Goal: Task Accomplishment & Management: Manage account settings

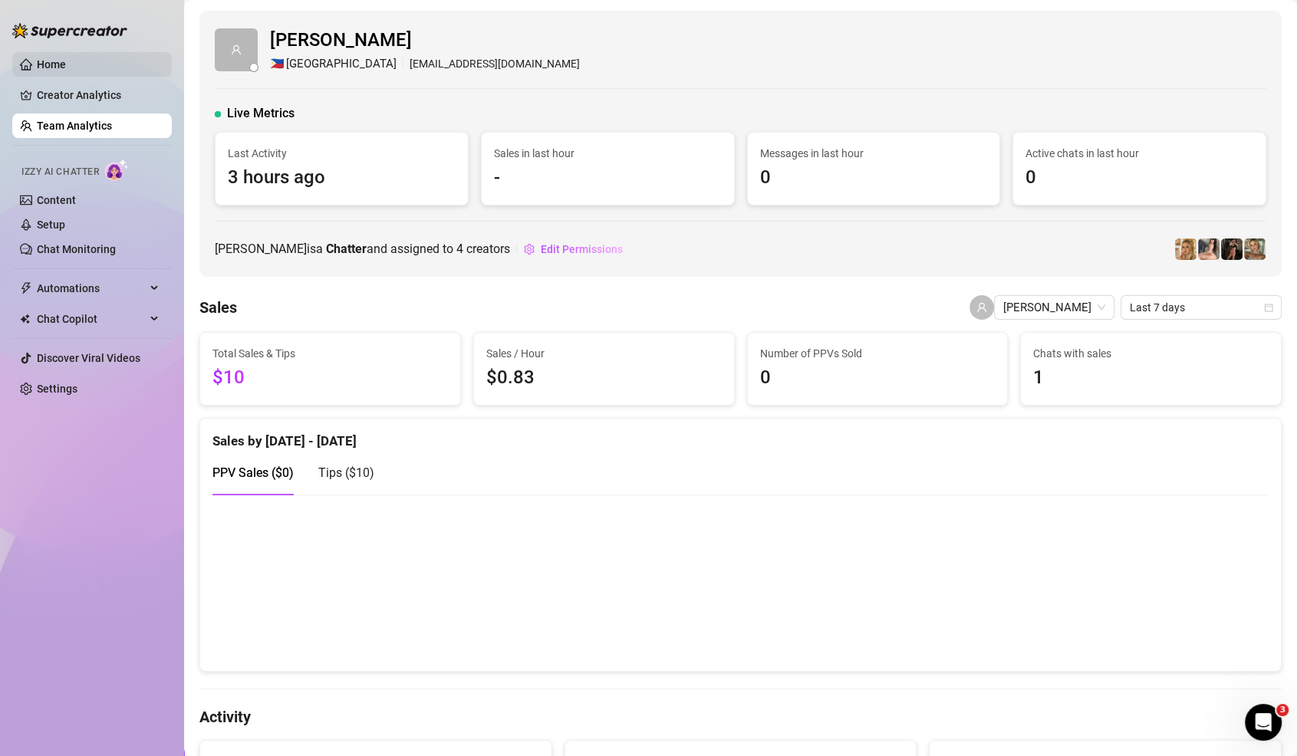
click at [66, 58] on link "Home" at bounding box center [51, 64] width 29 height 12
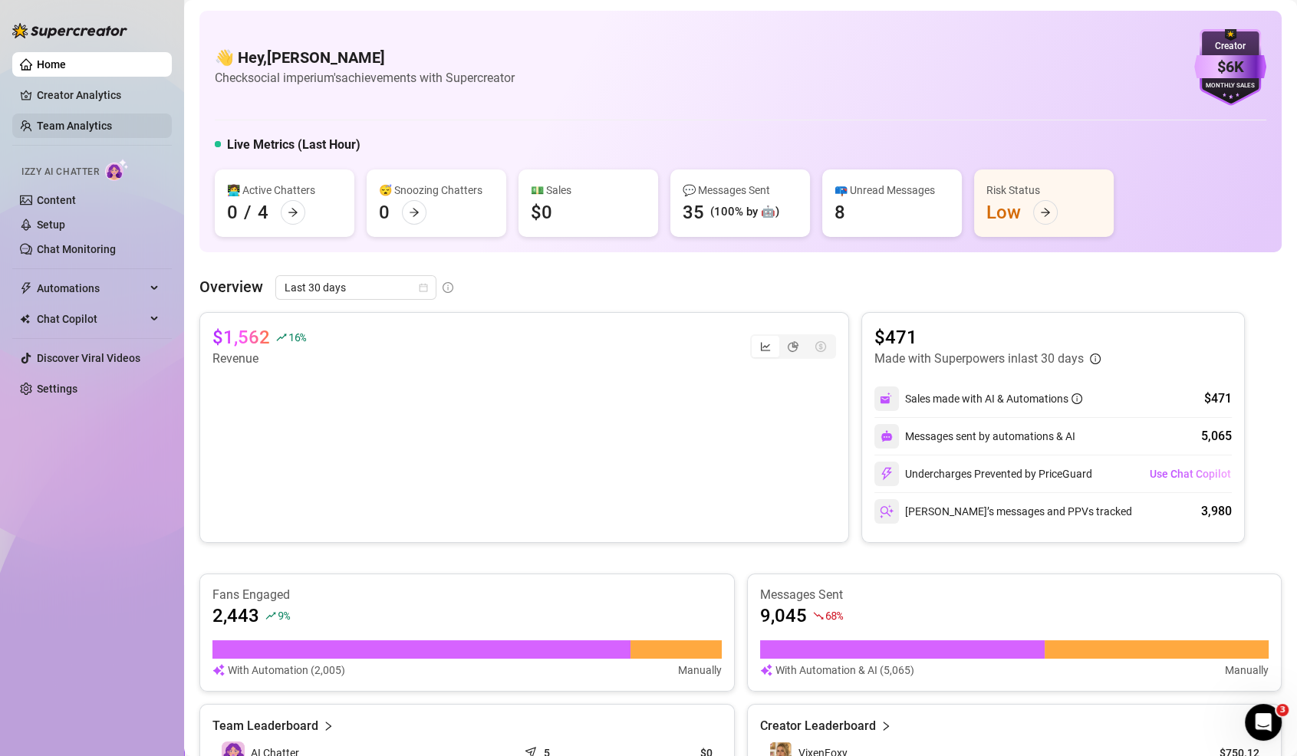
click at [73, 122] on link "Team Analytics" at bounding box center [74, 126] width 75 height 12
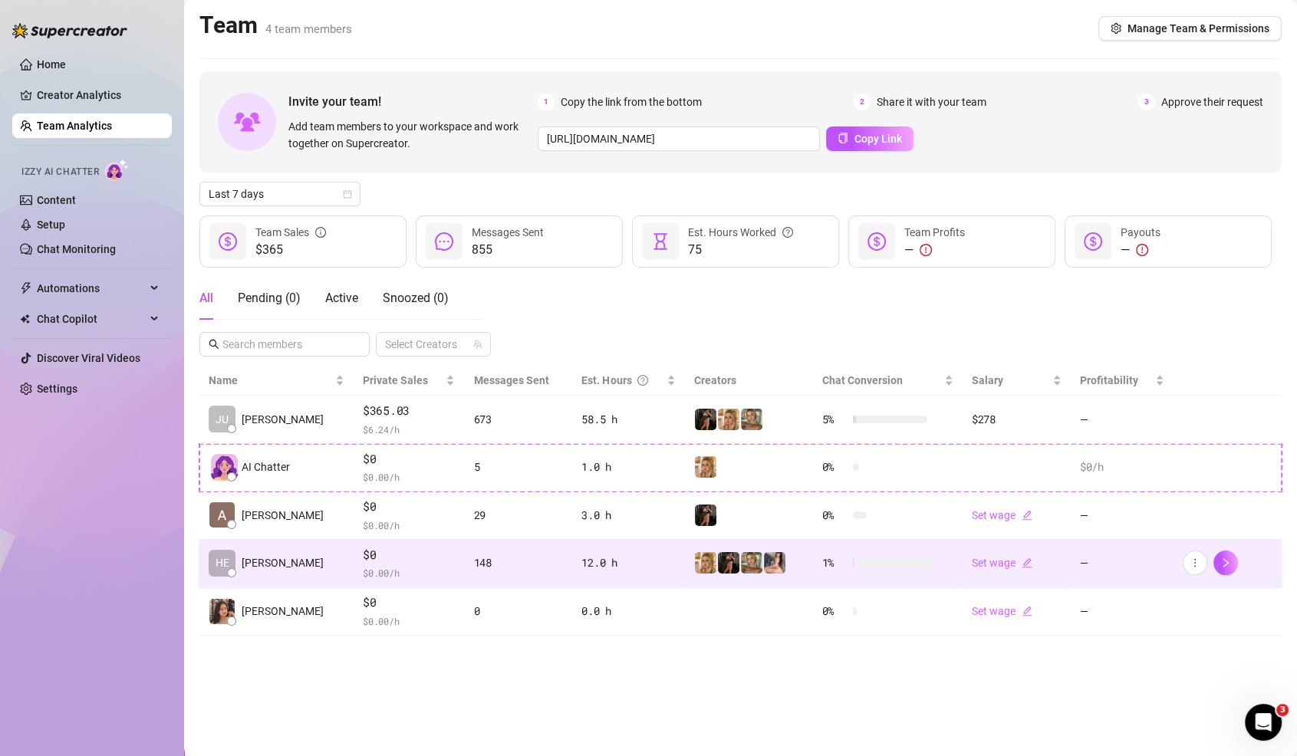
click at [464, 550] on td "148" at bounding box center [518, 564] width 108 height 48
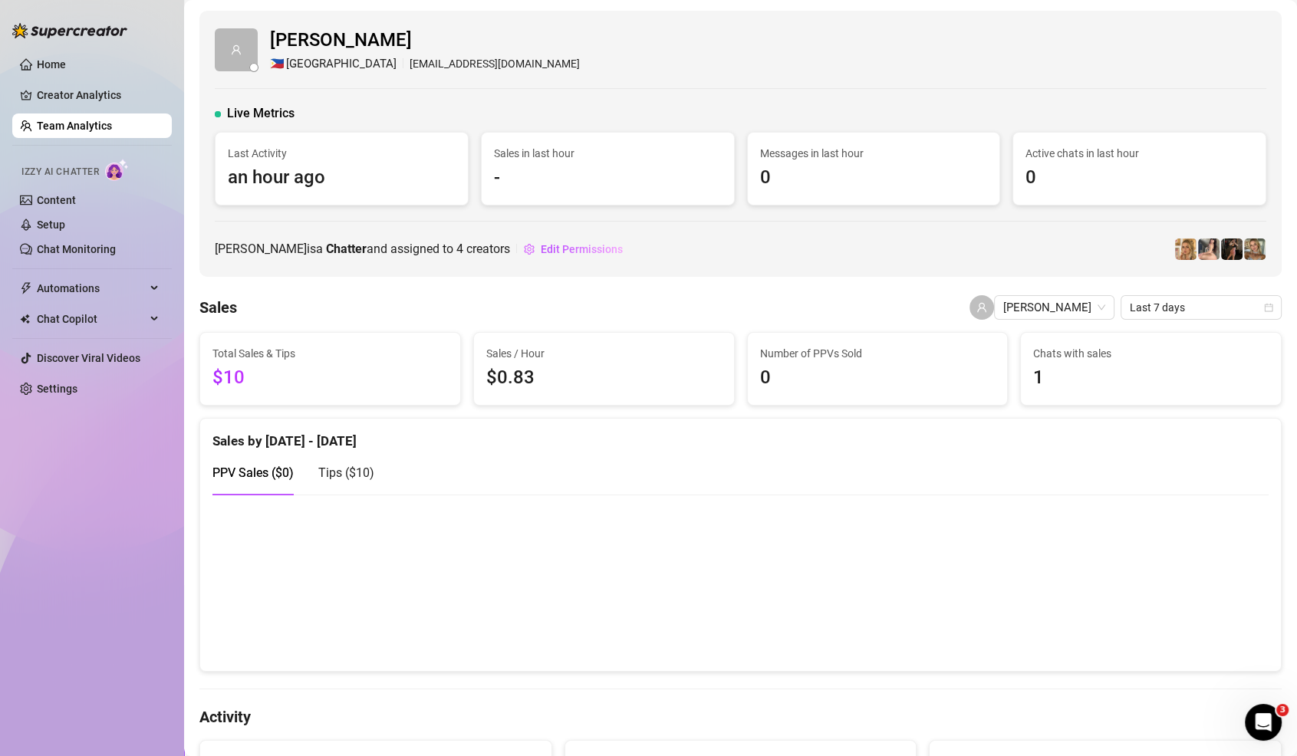
click at [64, 47] on ul "Home Creator Analytics Team Analytics Izzy AI Chatter Content Setup Chat Monito…" at bounding box center [92, 226] width 160 height 361
click at [64, 58] on link "Home" at bounding box center [51, 64] width 29 height 12
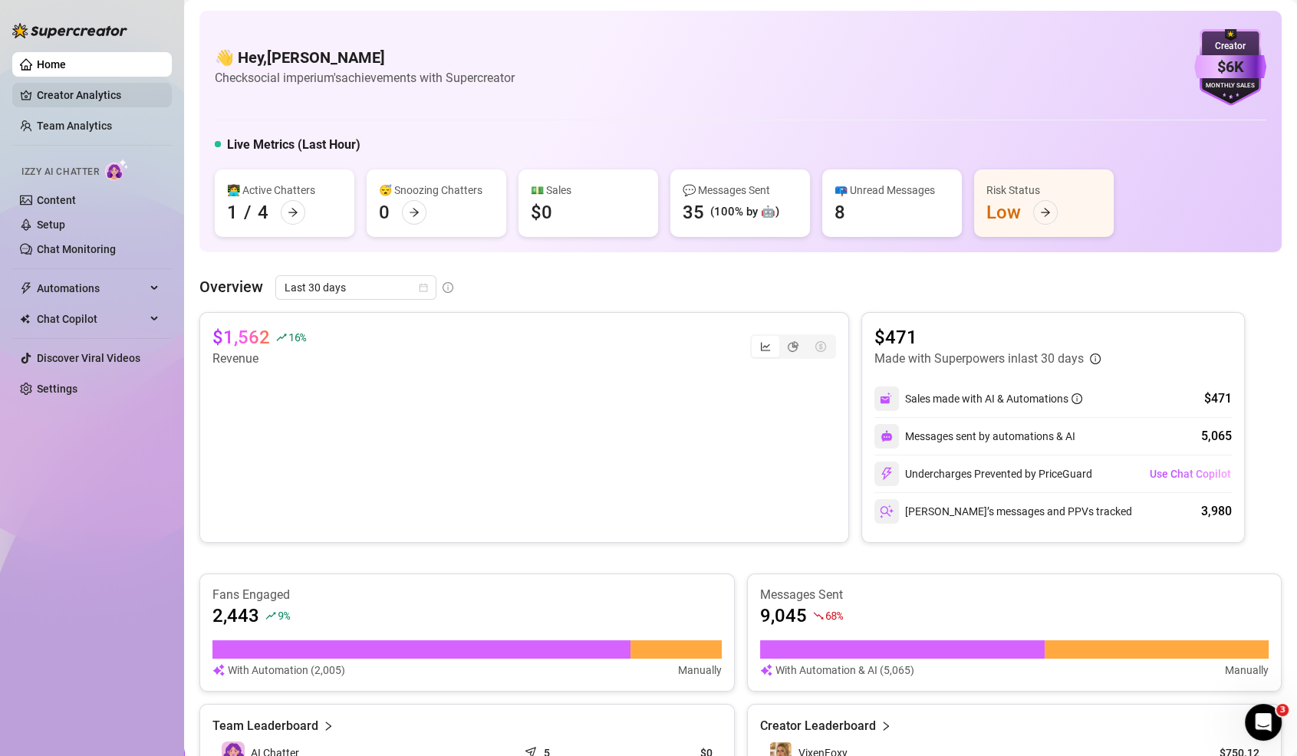
click at [118, 98] on link "Creator Analytics" at bounding box center [98, 95] width 123 height 25
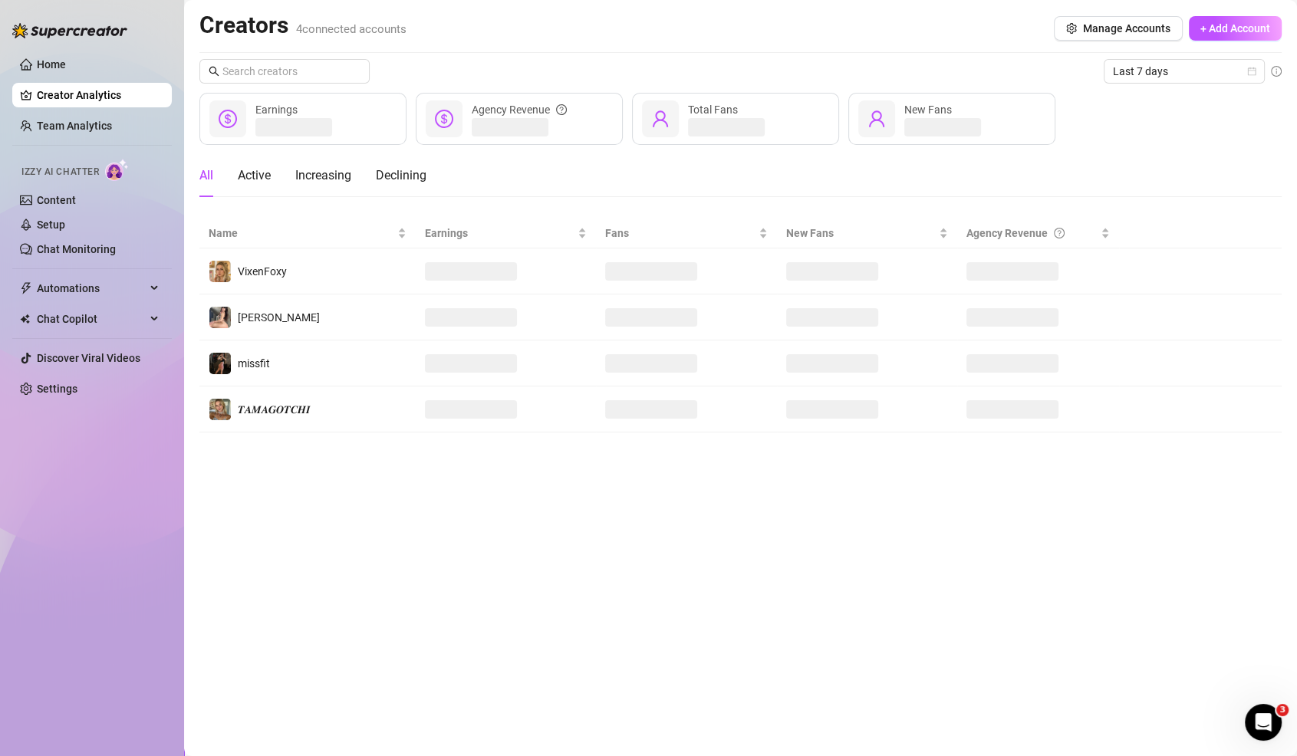
click at [119, 111] on ul "Home Creator Analytics Team Analytics Izzy AI Chatter Content Setup Chat Monito…" at bounding box center [92, 226] width 160 height 361
click at [110, 120] on link "Team Analytics" at bounding box center [74, 126] width 75 height 12
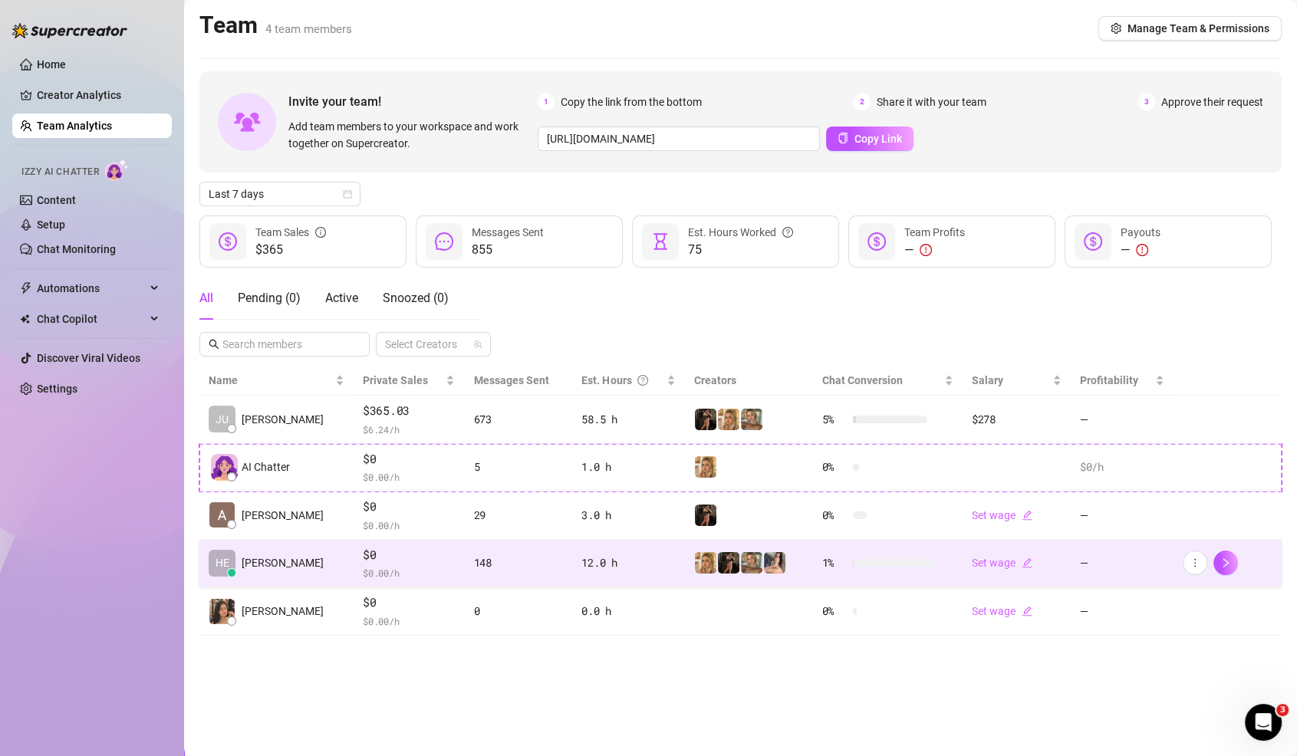
click at [317, 553] on td "HE [PERSON_NAME]" at bounding box center [276, 564] width 154 height 48
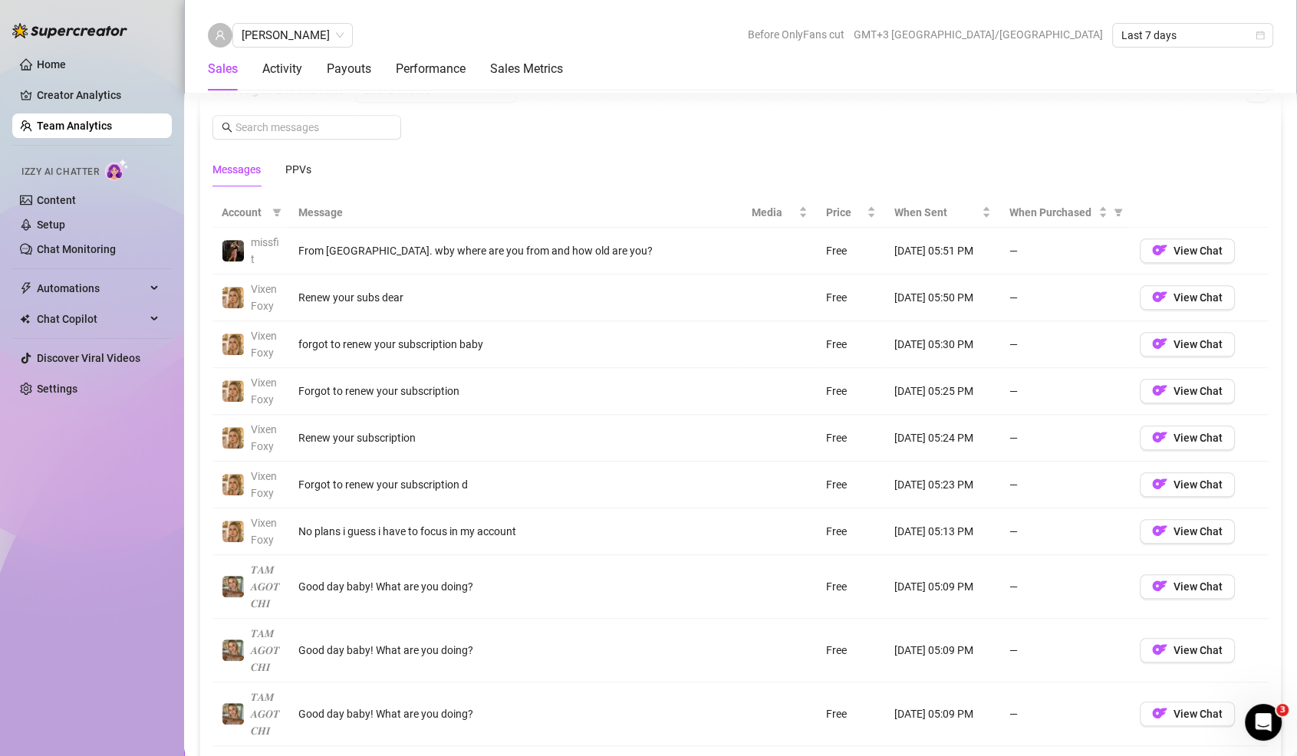
scroll to position [1027, 0]
click at [68, 104] on link "Creator Analytics" at bounding box center [98, 95] width 123 height 25
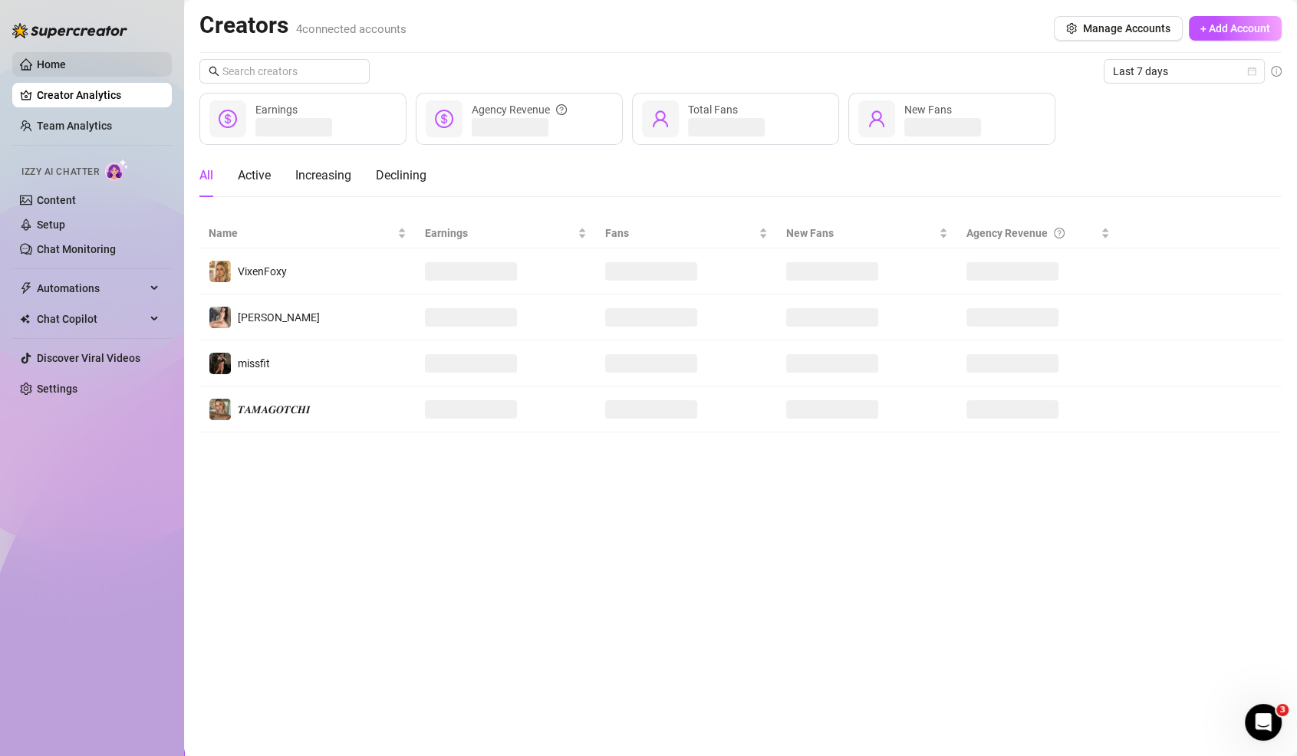
click at [44, 68] on link "Home" at bounding box center [51, 64] width 29 height 12
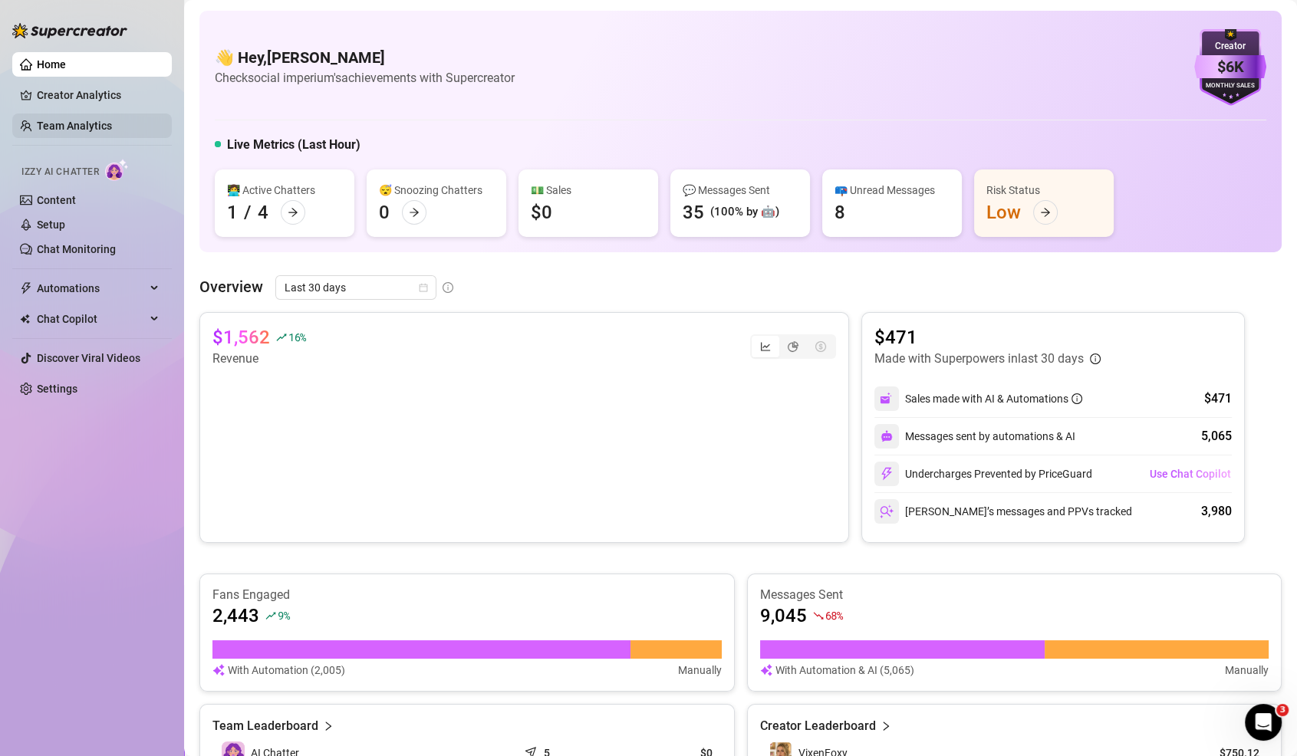
click at [101, 129] on link "Team Analytics" at bounding box center [74, 126] width 75 height 12
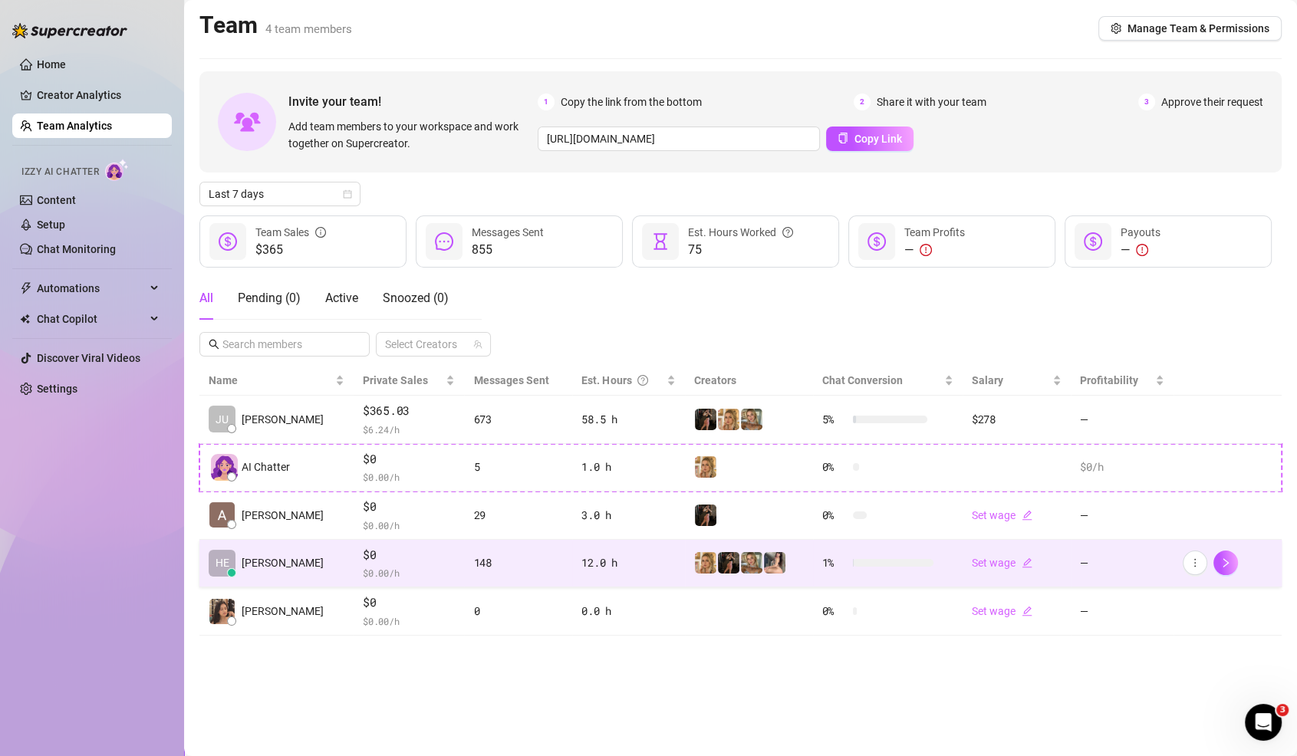
click at [572, 567] on td "12.0 h" at bounding box center [628, 564] width 113 height 48
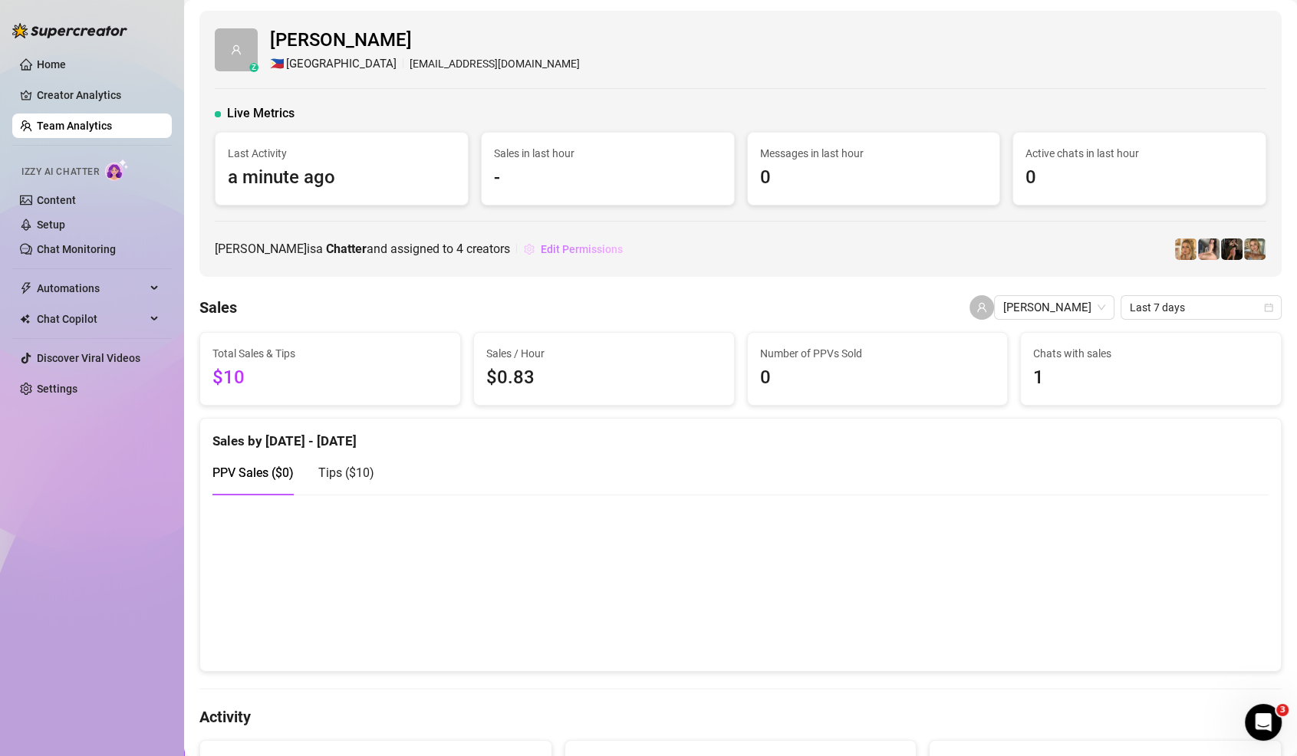
click at [548, 253] on span "Edit Permissions" at bounding box center [582, 249] width 82 height 12
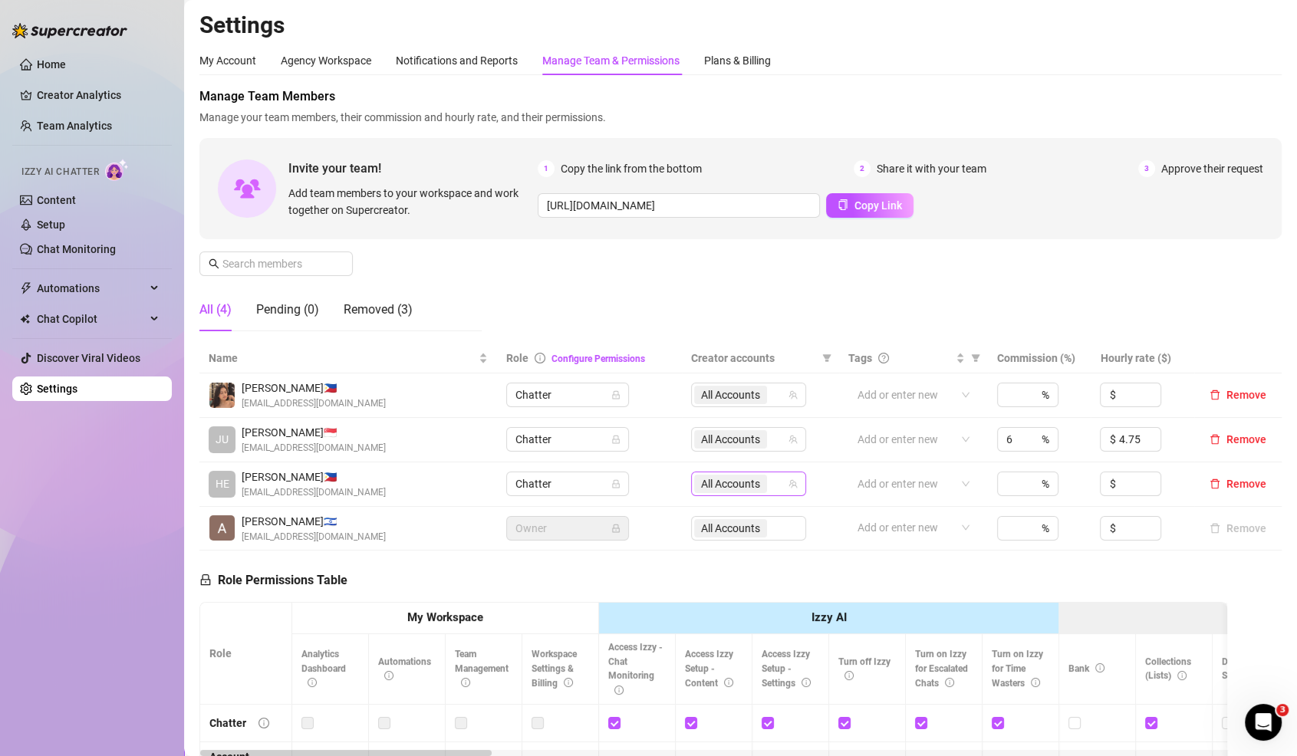
click at [739, 487] on span "All Accounts" at bounding box center [730, 484] width 59 height 17
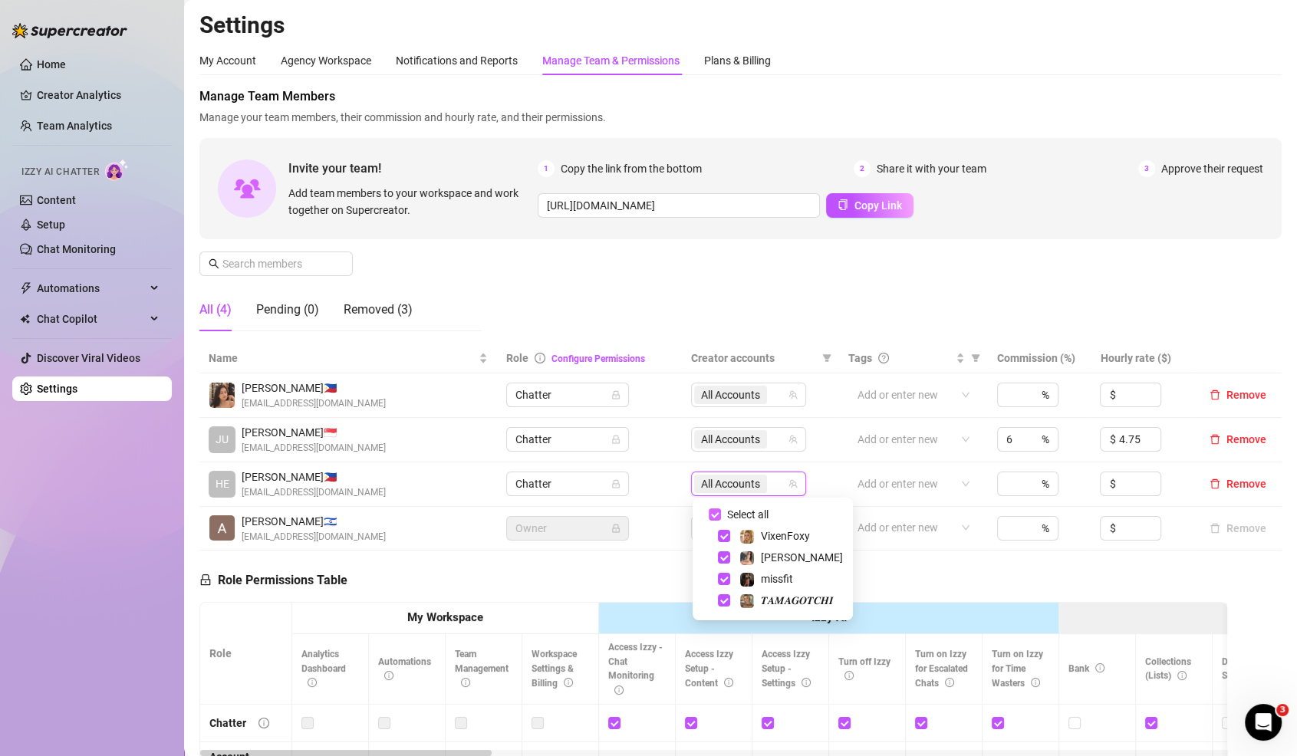
click at [713, 510] on input "Select all" at bounding box center [715, 515] width 12 height 12
checkbox input "false"
click at [733, 401] on span "All Accounts" at bounding box center [730, 395] width 59 height 17
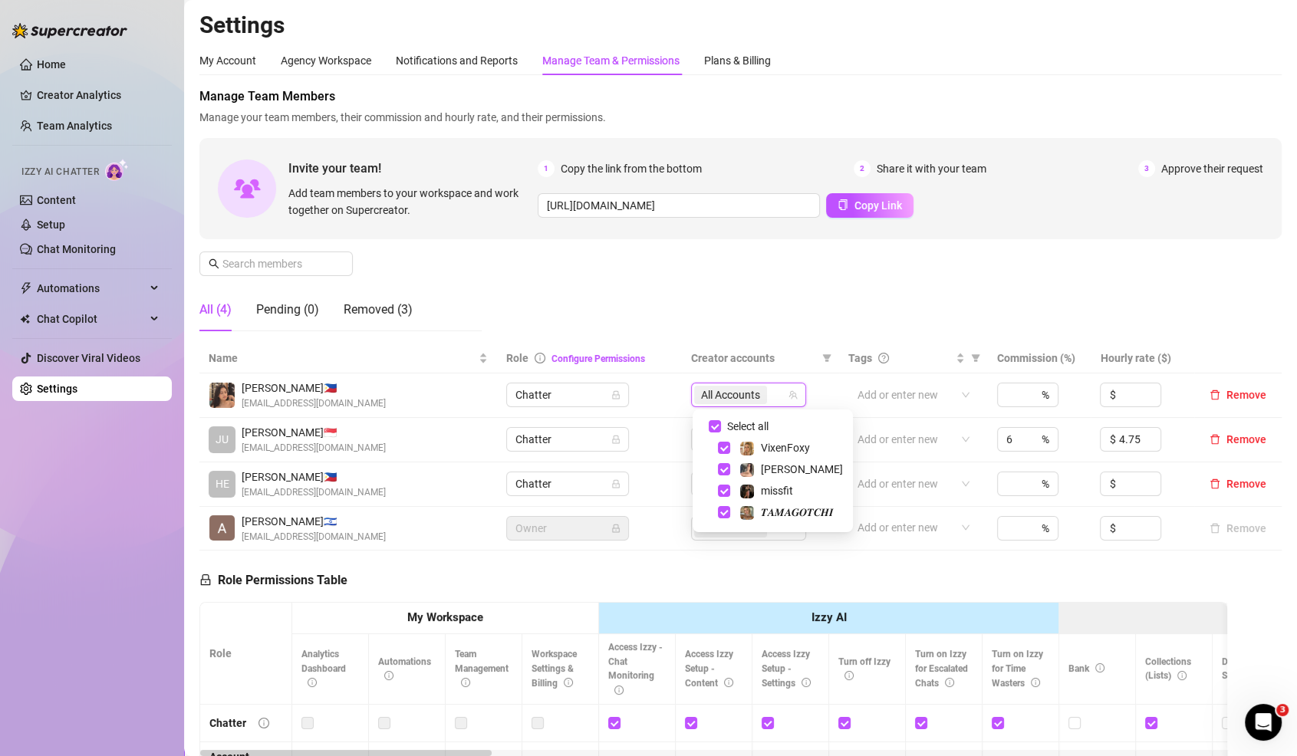
click at [704, 430] on span at bounding box center [706, 426] width 18 height 18
click at [710, 430] on input "Select all" at bounding box center [715, 426] width 12 height 12
checkbox input "false"
click at [475, 303] on div "All (4) Pending (0) Removed (3)" at bounding box center [340, 309] width 282 height 43
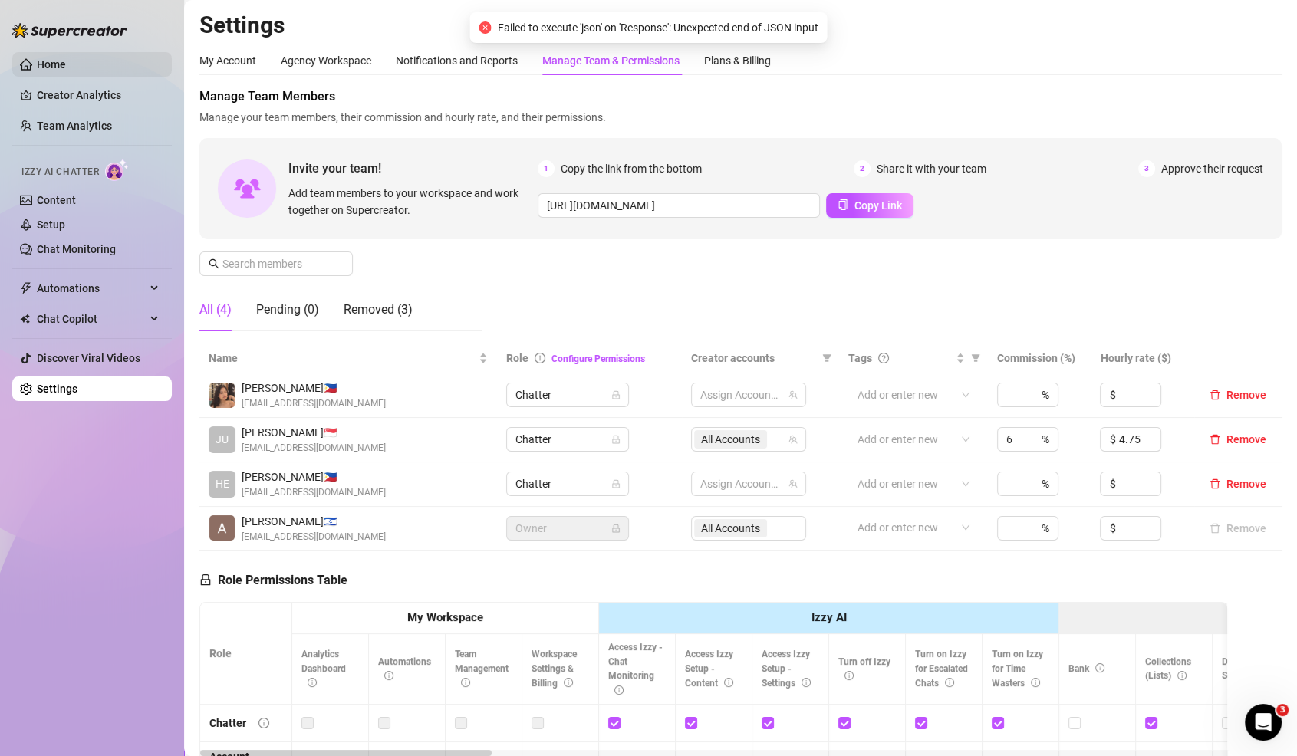
click at [57, 71] on link "Home" at bounding box center [51, 64] width 29 height 12
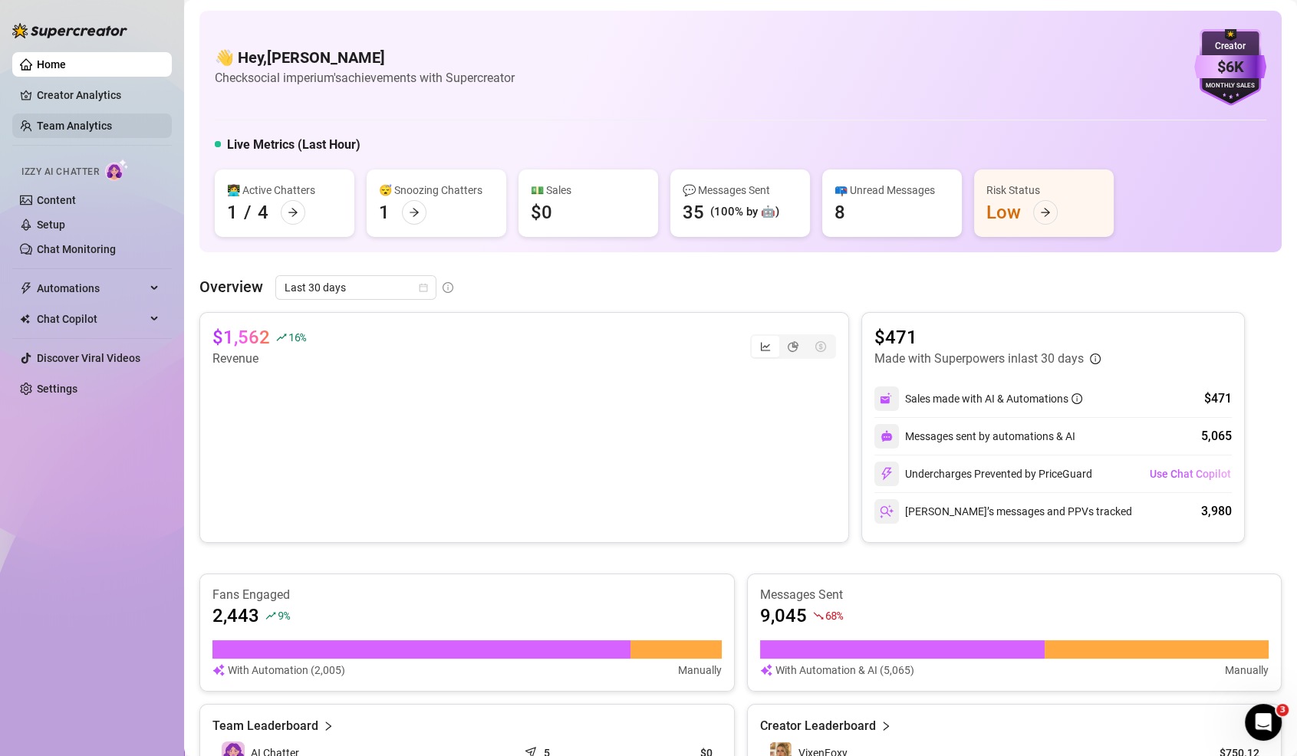
click at [107, 120] on link "Team Analytics" at bounding box center [74, 126] width 75 height 12
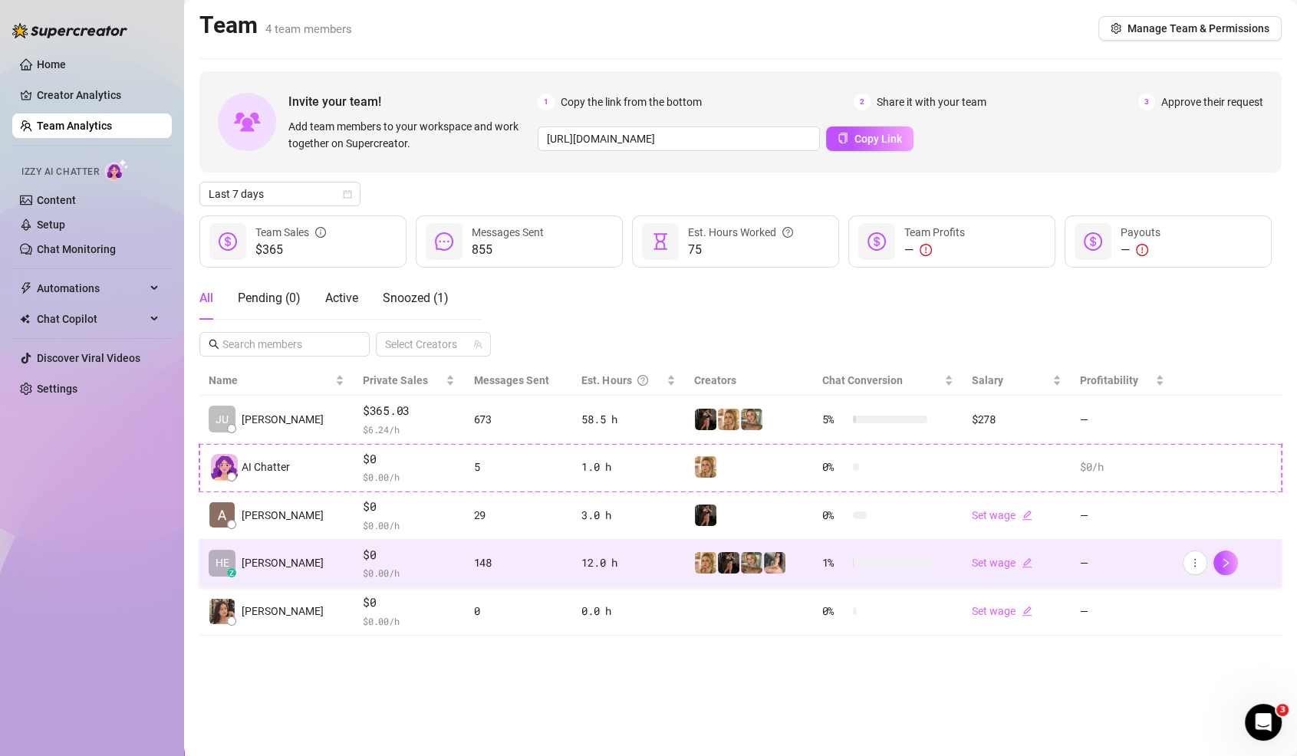
click at [411, 559] on span "$0" at bounding box center [409, 555] width 92 height 18
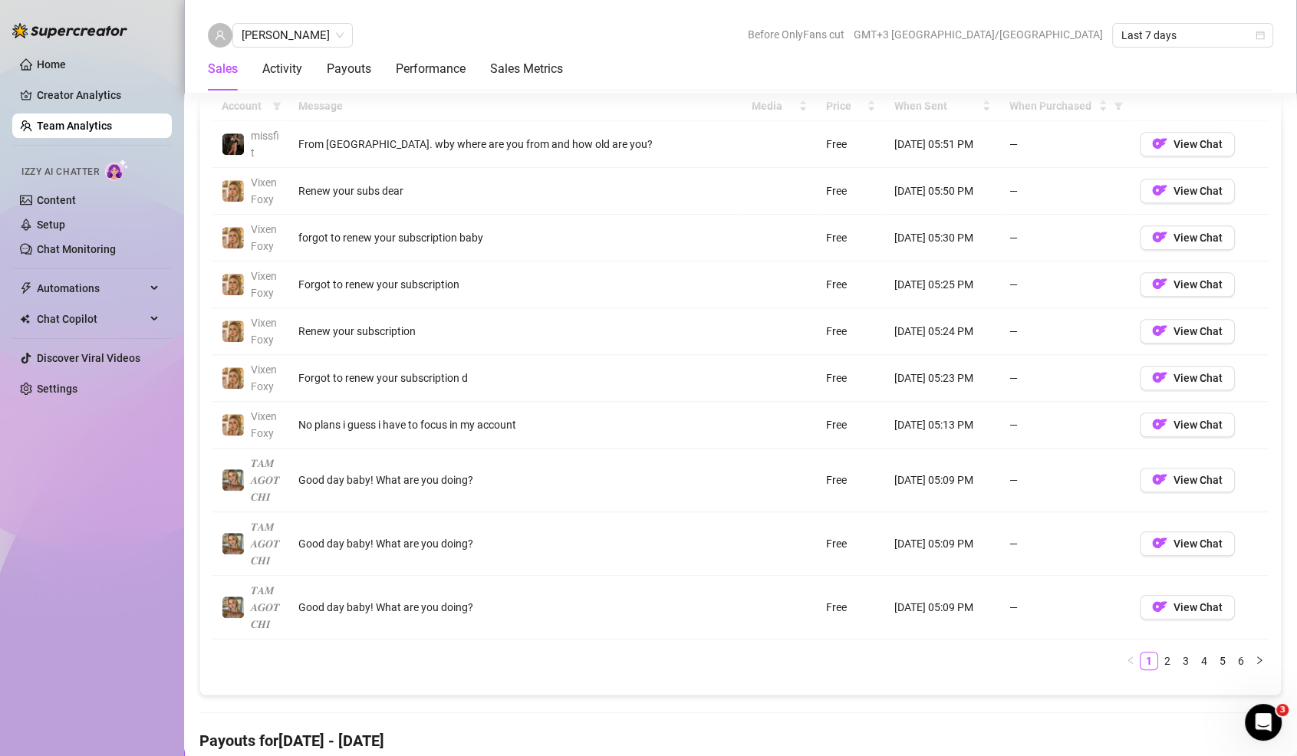
scroll to position [1130, 0]
